Goal: Task Accomplishment & Management: Use online tool/utility

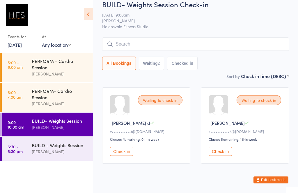
click at [128, 156] on button "Check in" at bounding box center [121, 151] width 23 height 9
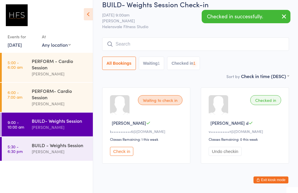
click at [217, 156] on button "Undo checkin" at bounding box center [224, 151] width 33 height 9
click at [133, 41] on input "search" at bounding box center [195, 43] width 187 height 13
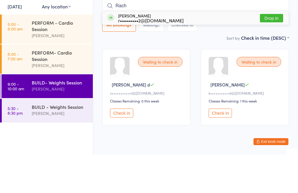
type input "Rach"
click at [270, 52] on button "Drop in" at bounding box center [271, 56] width 23 height 8
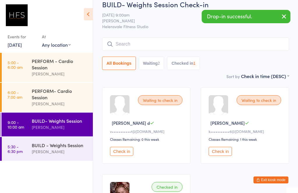
click at [145, 48] on input "search" at bounding box center [195, 43] width 187 height 13
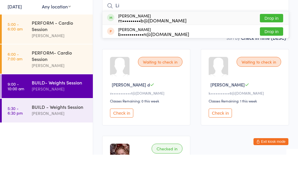
type input "L"
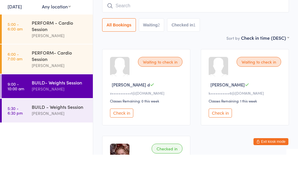
type input "K"
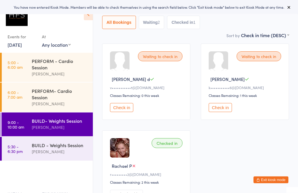
scroll to position [53, 0]
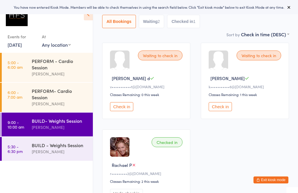
click at [120, 107] on button "Check in" at bounding box center [121, 106] width 23 height 9
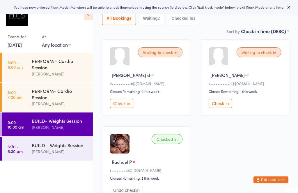
click at [122, 108] on button "Check in" at bounding box center [121, 103] width 23 height 9
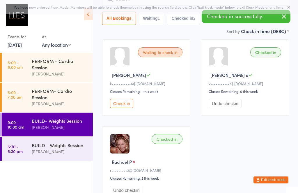
click at [123, 107] on button "Check in" at bounding box center [121, 103] width 23 height 9
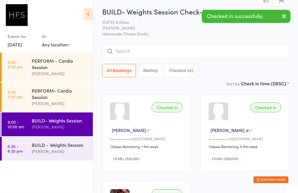
scroll to position [11, 0]
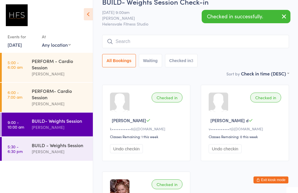
click at [135, 42] on input "search" at bounding box center [195, 41] width 187 height 13
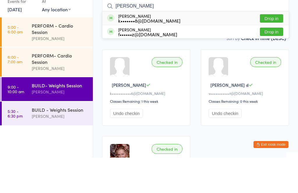
type input "Kerry"
click at [269, 50] on button "Drop in" at bounding box center [271, 54] width 23 height 8
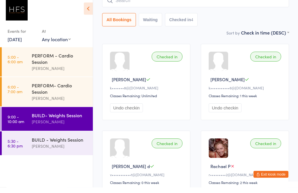
scroll to position [97, 0]
